Goal: Navigation & Orientation: Find specific page/section

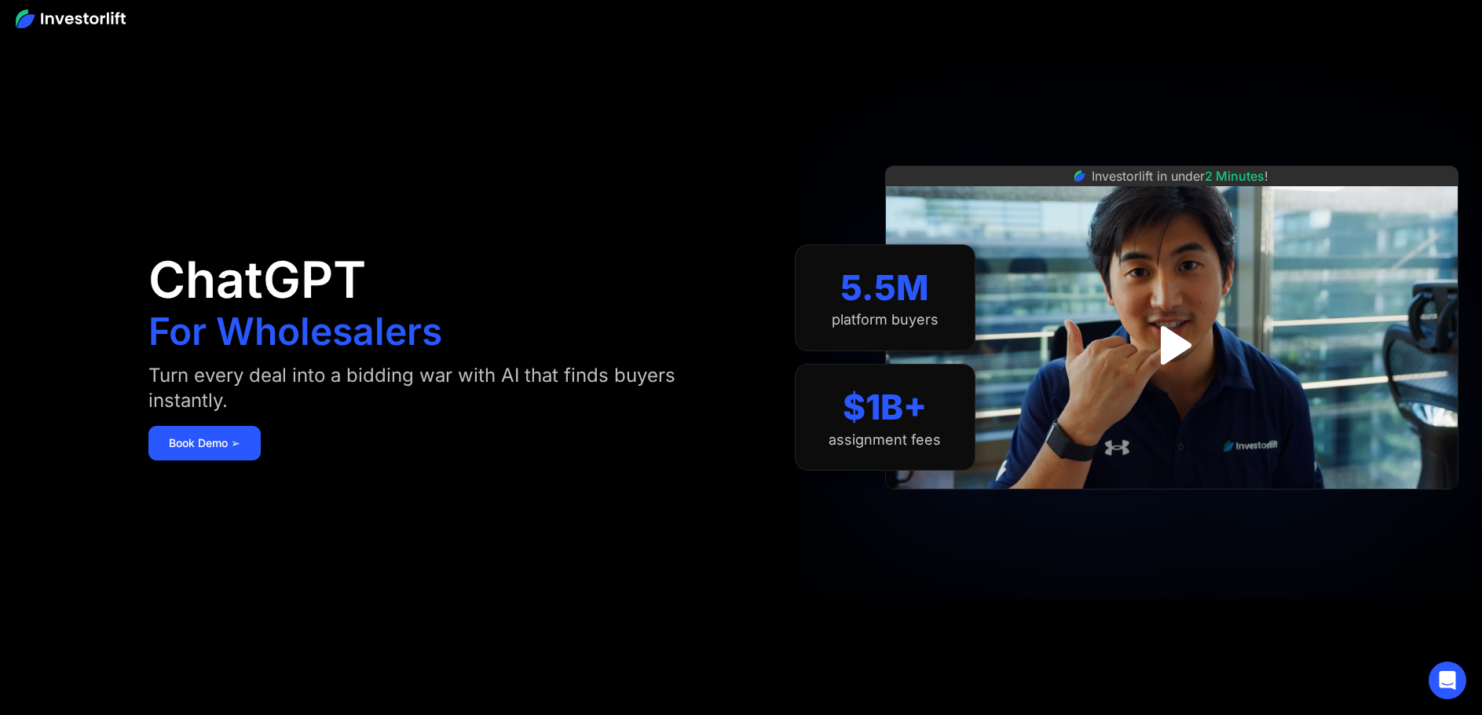
click at [59, 13] on img at bounding box center [71, 18] width 110 height 19
click at [95, 22] on img at bounding box center [71, 18] width 110 height 19
click at [64, 31] on div at bounding box center [741, 18] width 1482 height 36
click at [64, 23] on img at bounding box center [71, 18] width 110 height 19
